Goal: Obtain resource: Download file/media

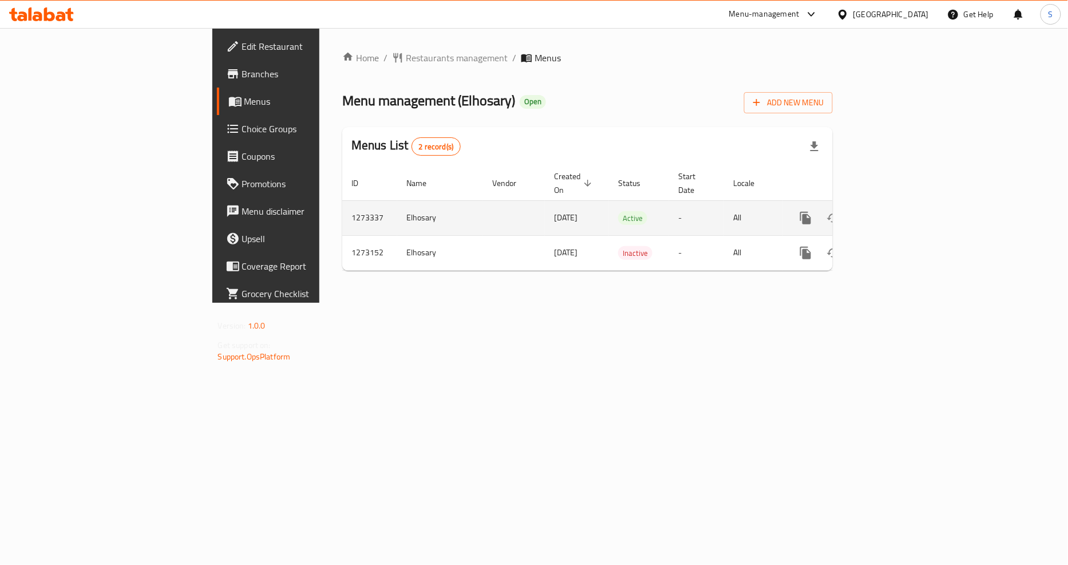
click at [895, 211] on icon "enhanced table" at bounding box center [888, 218] width 14 height 14
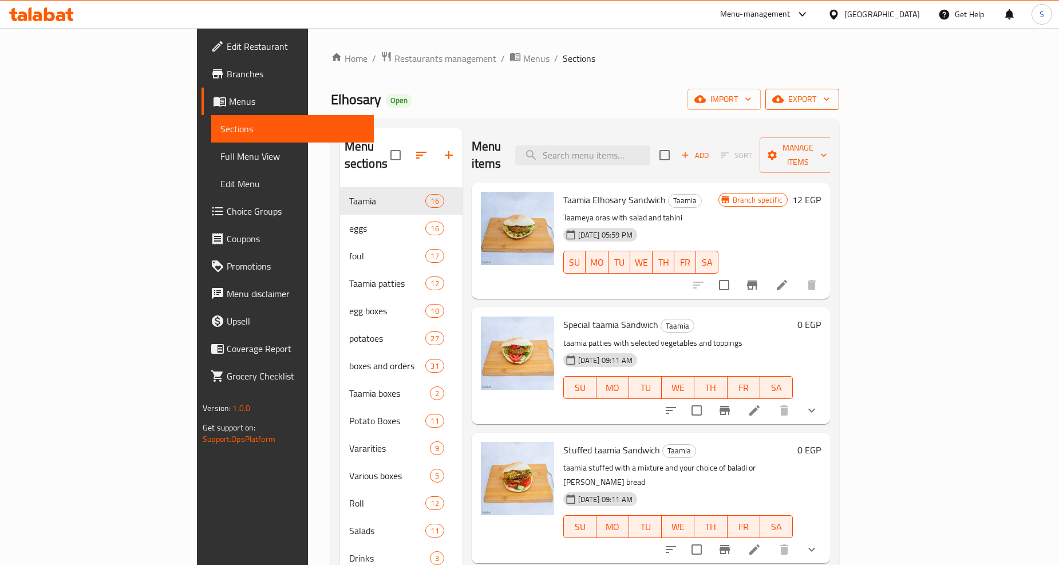
click at [839, 107] on button "export" at bounding box center [802, 99] width 74 height 21
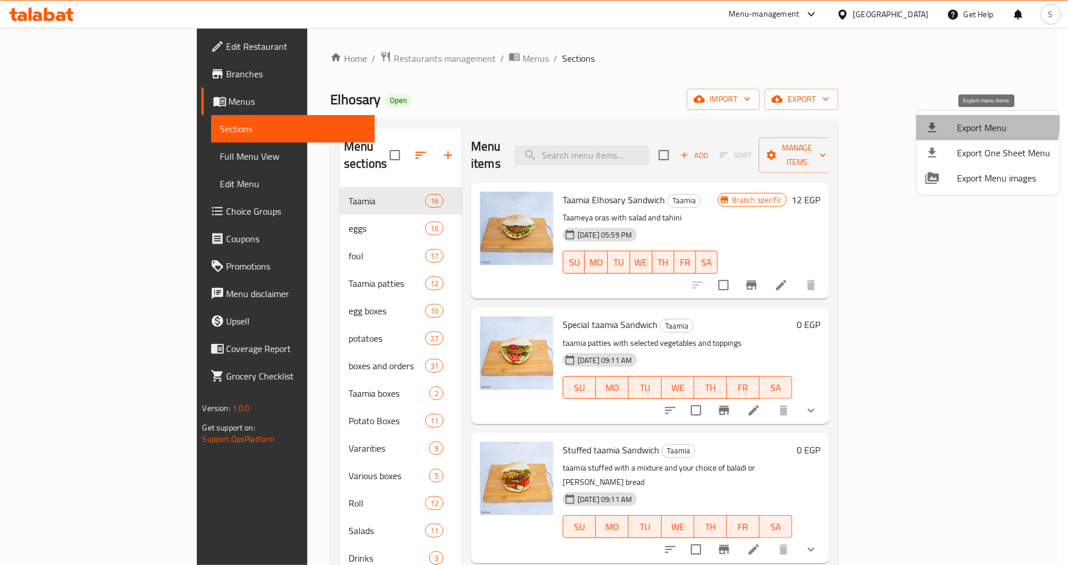
click at [970, 124] on span "Export Menu" at bounding box center [1003, 128] width 93 height 14
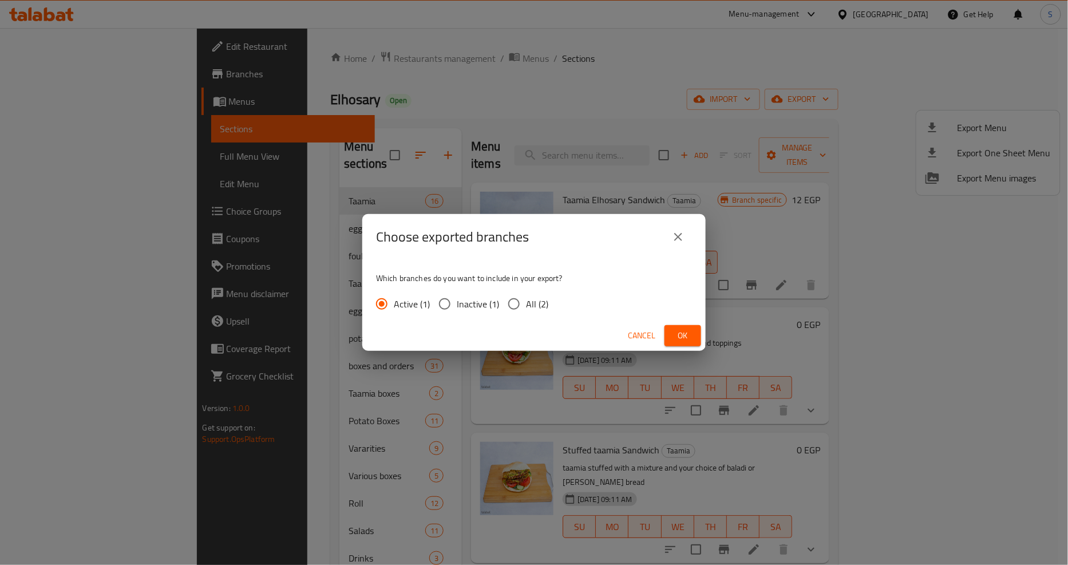
click at [521, 314] on input "All (2)" at bounding box center [514, 304] width 24 height 24
radio input "true"
click at [682, 335] on span "Ok" at bounding box center [683, 336] width 18 height 14
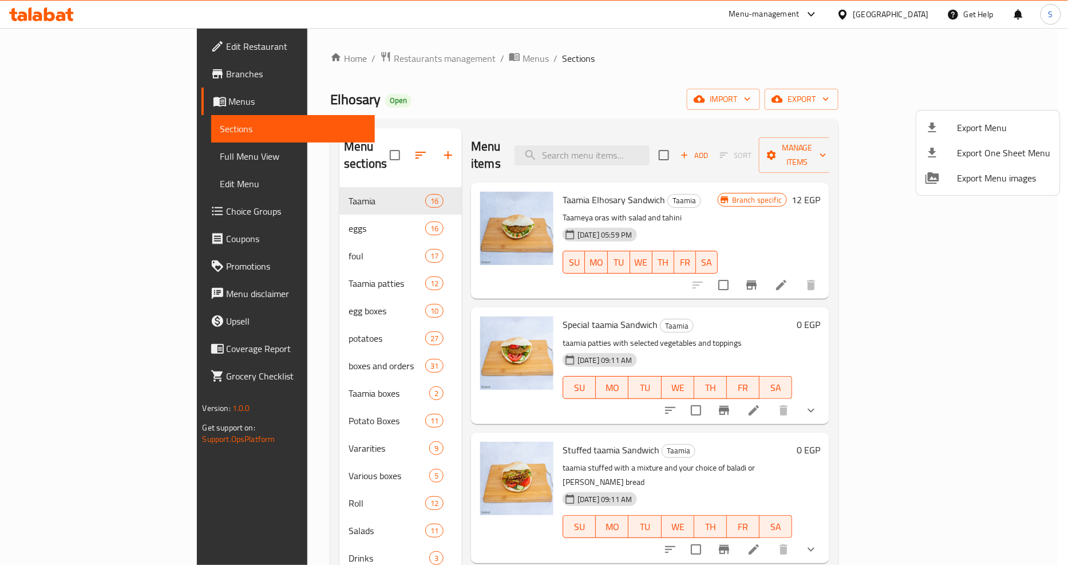
click at [56, 75] on div at bounding box center [534, 282] width 1068 height 565
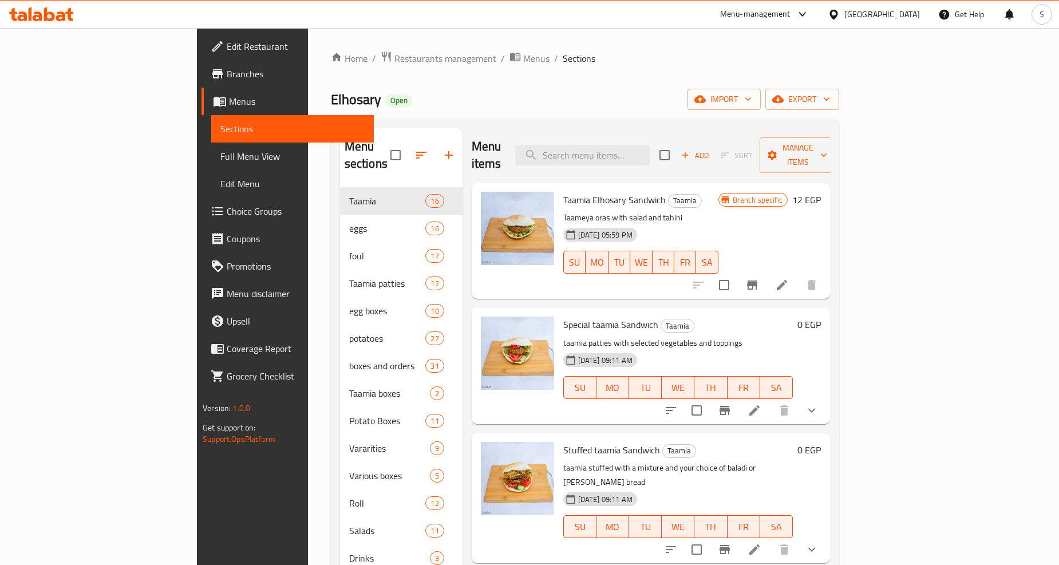
click at [227, 75] on span "Branches" at bounding box center [296, 74] width 138 height 14
